Goal: Information Seeking & Learning: Learn about a topic

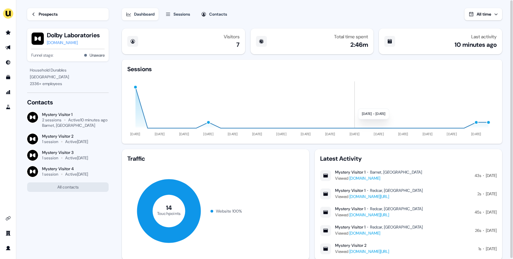
scroll to position [20, 0]
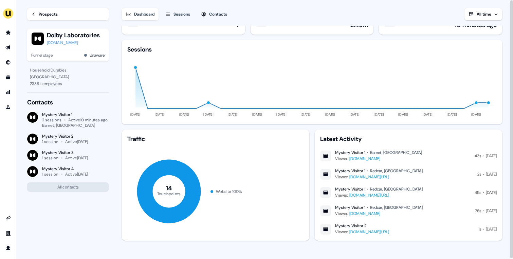
click at [46, 14] on div "Prospects" at bounding box center [48, 14] width 19 height 7
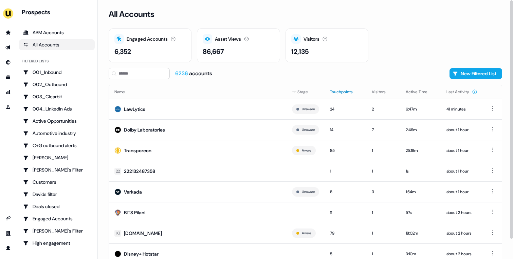
scroll to position [21, 0]
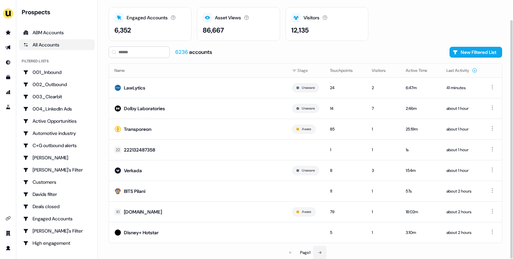
click at [322, 253] on icon at bounding box center [320, 253] width 4 height 4
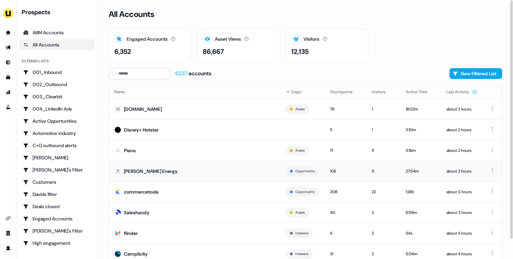
scroll to position [21, 0]
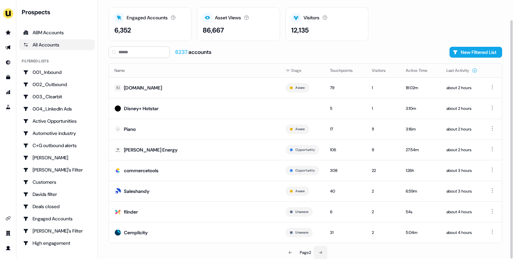
click at [325, 249] on button at bounding box center [321, 253] width 14 height 14
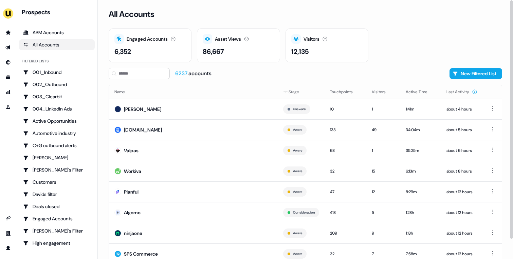
scroll to position [21, 0]
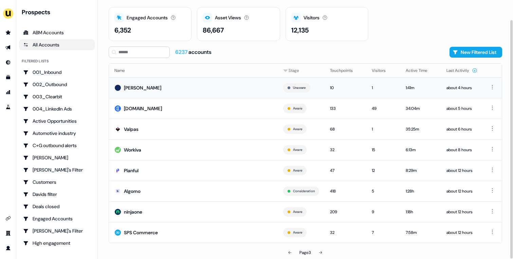
click at [166, 88] on td "[PERSON_NAME]" at bounding box center [193, 87] width 169 height 21
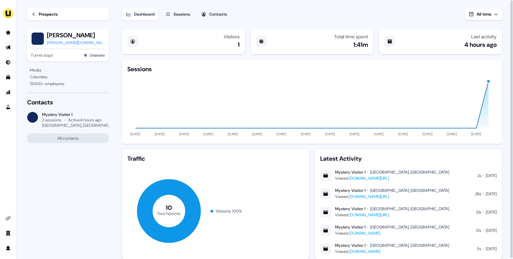
click at [48, 18] on link "Prospects" at bounding box center [67, 14] width 81 height 12
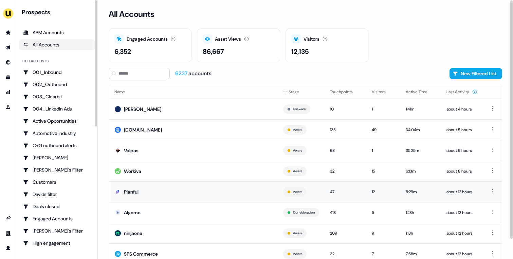
scroll to position [21, 0]
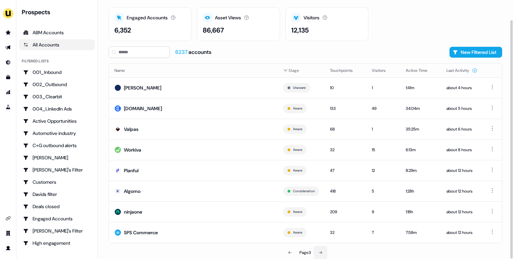
click at [319, 252] on icon at bounding box center [320, 253] width 4 height 4
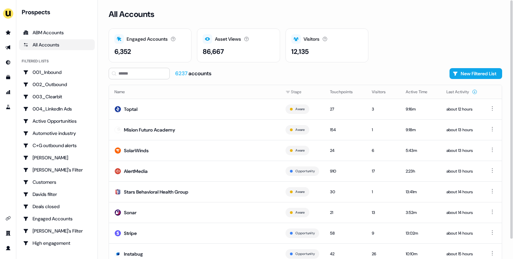
scroll to position [21, 0]
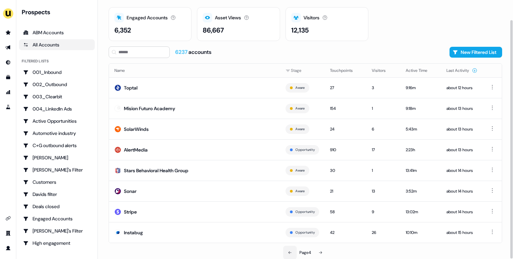
click at [288, 251] on icon at bounding box center [290, 253] width 4 height 4
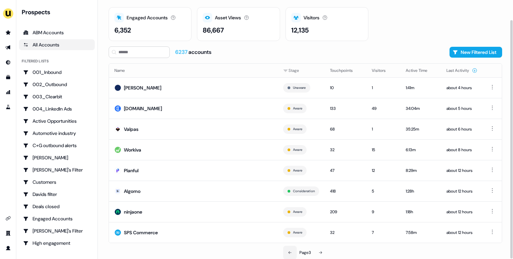
click at [288, 251] on icon at bounding box center [290, 253] width 4 height 4
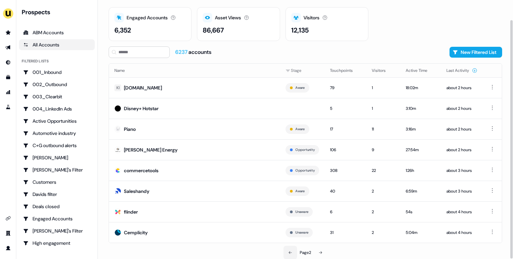
click at [288, 251] on icon at bounding box center [290, 253] width 4 height 4
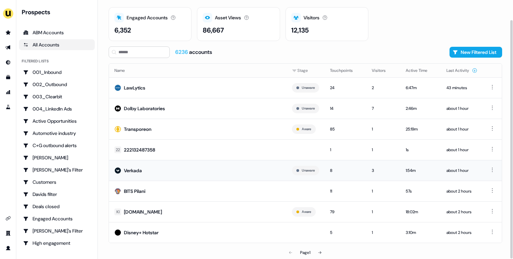
click at [213, 167] on td "Verkada" at bounding box center [197, 170] width 177 height 21
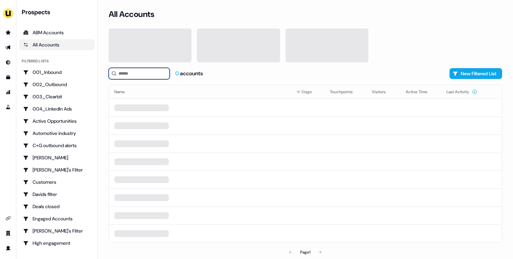
click at [156, 73] on input at bounding box center [139, 74] width 61 height 12
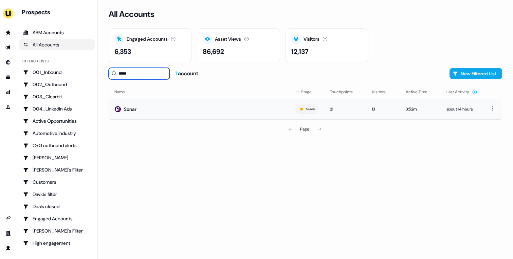
type input "*****"
click at [181, 112] on td "Sonar" at bounding box center [199, 109] width 181 height 21
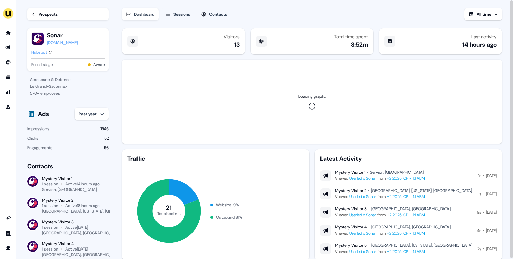
scroll to position [20, 0]
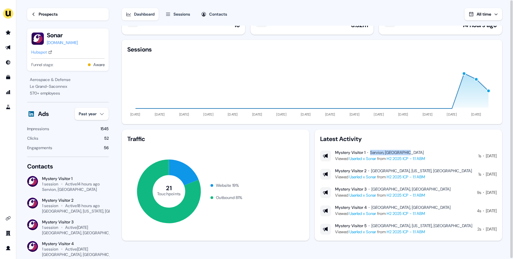
drag, startPoint x: 372, startPoint y: 152, endPoint x: 415, endPoint y: 150, distance: 43.1
click at [415, 150] on div "Mystery Visitor 1 Servion, Switzerland" at bounding box center [380, 152] width 90 height 5
click at [379, 154] on div "Servion, Switzerland" at bounding box center [397, 152] width 54 height 5
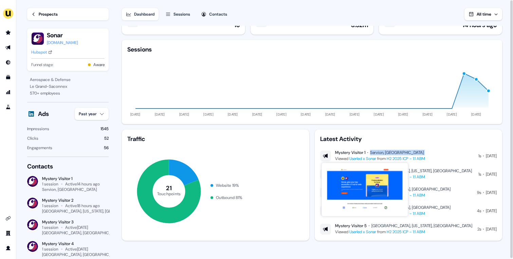
click at [373, 158] on link "Userled x Sonar" at bounding box center [362, 158] width 27 height 5
click at [403, 159] on link "H2 2025 ICP - 1:1 ABM" at bounding box center [406, 158] width 38 height 5
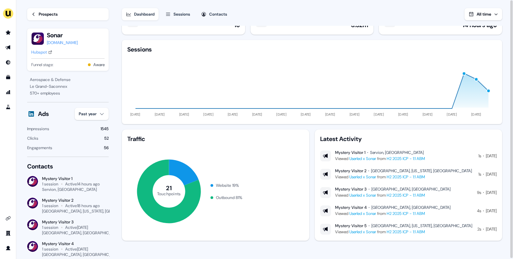
click at [450, 169] on div "Mystery Visitor 2 Austin, Texas, US Viewed Userled x Sonar from H2 2025 ICP - 1…" at bounding box center [408, 174] width 176 height 12
drag, startPoint x: 373, startPoint y: 171, endPoint x: 433, endPoint y: 168, distance: 60.8
click at [433, 168] on div "Mystery Visitor 1 Servion, Switzerland Viewed Userled x Sonar from H2 2025 ICP …" at bounding box center [408, 193] width 176 height 86
drag, startPoint x: 476, startPoint y: 157, endPoint x: 484, endPoint y: 157, distance: 8.1
click at [484, 157] on div "Mystery Visitor 1 Servion, Switzerland Viewed Userled x Sonar from H2 2025 ICP …" at bounding box center [408, 156] width 176 height 12
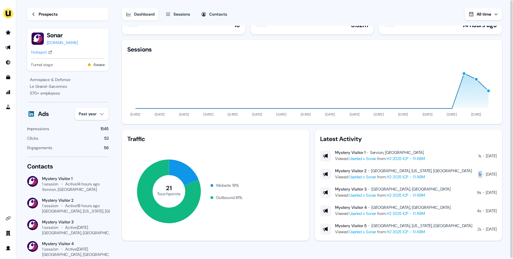
drag, startPoint x: 476, startPoint y: 177, endPoint x: 483, endPoint y: 176, distance: 6.5
click at [483, 176] on div "1s 21 Aug" at bounding box center [487, 174] width 18 height 7
drag, startPoint x: 475, startPoint y: 192, endPoint x: 482, endPoint y: 191, distance: 7.3
click at [482, 191] on div "9s 20 Aug" at bounding box center [487, 192] width 20 height 7
click at [477, 209] on div "4s" at bounding box center [479, 211] width 4 height 7
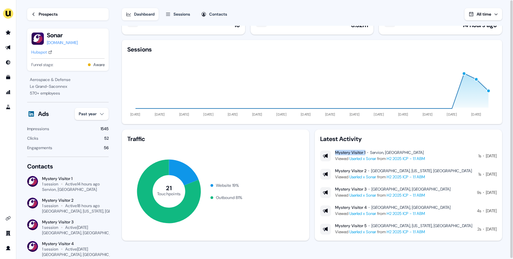
drag, startPoint x: 335, startPoint y: 153, endPoint x: 368, endPoint y: 153, distance: 33.3
click at [368, 153] on div "Mystery Visitor 1 Servion, Switzerland" at bounding box center [380, 152] width 90 height 5
drag, startPoint x: 372, startPoint y: 153, endPoint x: 416, endPoint y: 152, distance: 43.8
click at [416, 152] on div "Mystery Visitor 1 Servion, Switzerland" at bounding box center [380, 152] width 90 height 5
drag, startPoint x: 372, startPoint y: 172, endPoint x: 420, endPoint y: 172, distance: 47.8
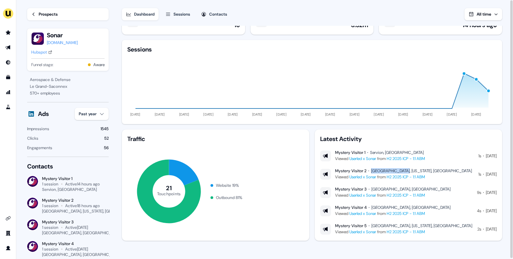
click at [420, 172] on div "Mystery Visitor 2 Austin, Texas, US" at bounding box center [403, 170] width 137 height 5
drag, startPoint x: 371, startPoint y: 189, endPoint x: 426, endPoint y: 189, distance: 55.3
click at [426, 189] on div "Mystery Visitor 3 Zurich, Switzerland" at bounding box center [392, 189] width 115 height 5
click at [381, 191] on div "Zurich, Switzerland" at bounding box center [410, 189] width 79 height 5
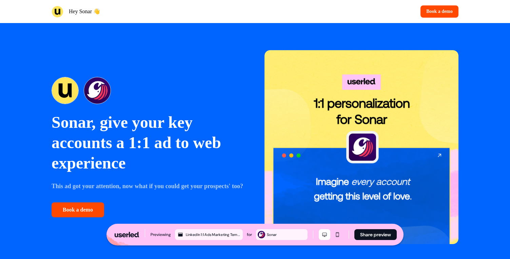
drag, startPoint x: 364, startPoint y: 145, endPoint x: 95, endPoint y: 85, distance: 275.7
drag, startPoint x: 151, startPoint y: 62, endPoint x: 95, endPoint y: 127, distance: 85.4
click at [77, 121] on p "Sonar, give your key accounts a 1:1 ad to web experience" at bounding box center [149, 142] width 194 height 61
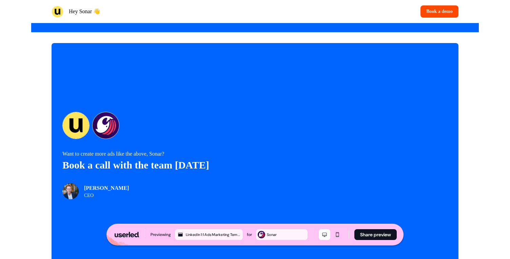
scroll to position [1376, 0]
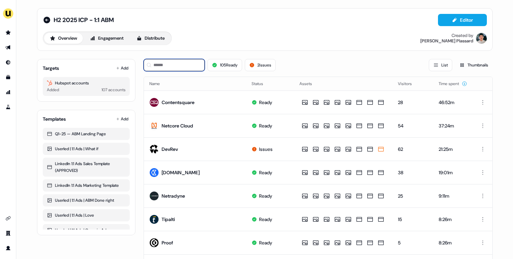
click at [173, 63] on input at bounding box center [174, 65] width 61 height 12
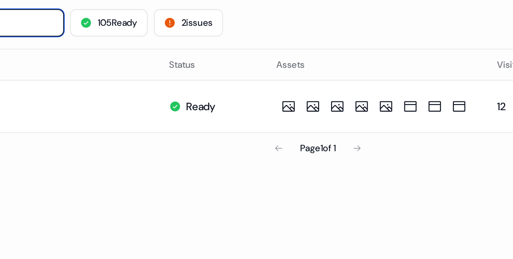
type input "*****"
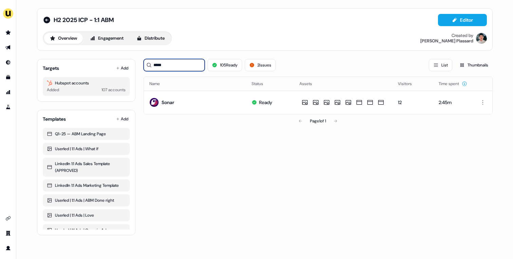
click at [171, 65] on input "*****" at bounding box center [174, 65] width 61 height 12
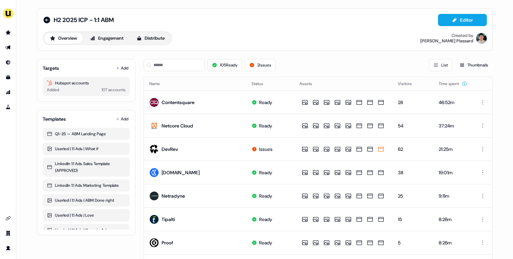
click at [14, 32] on li "side nav menu" at bounding box center [8, 32] width 16 height 11
click at [9, 32] on icon "Go to prospects" at bounding box center [8, 32] width 5 height 4
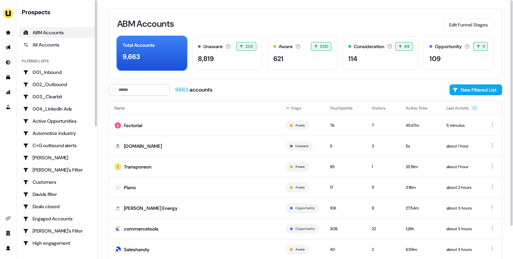
scroll to position [38, 0]
